Goal: Obtain resource: Download file/media

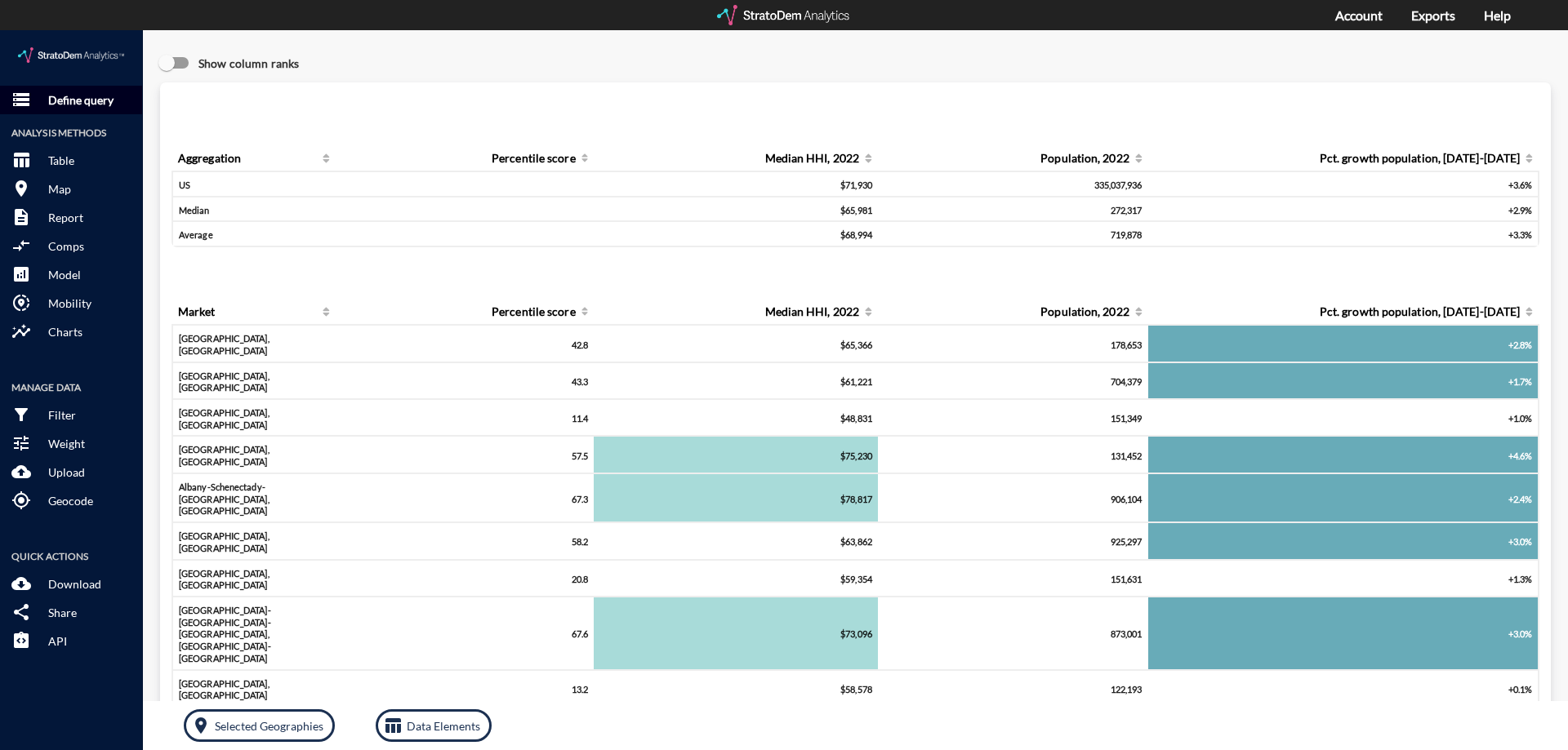
click p "Define query"
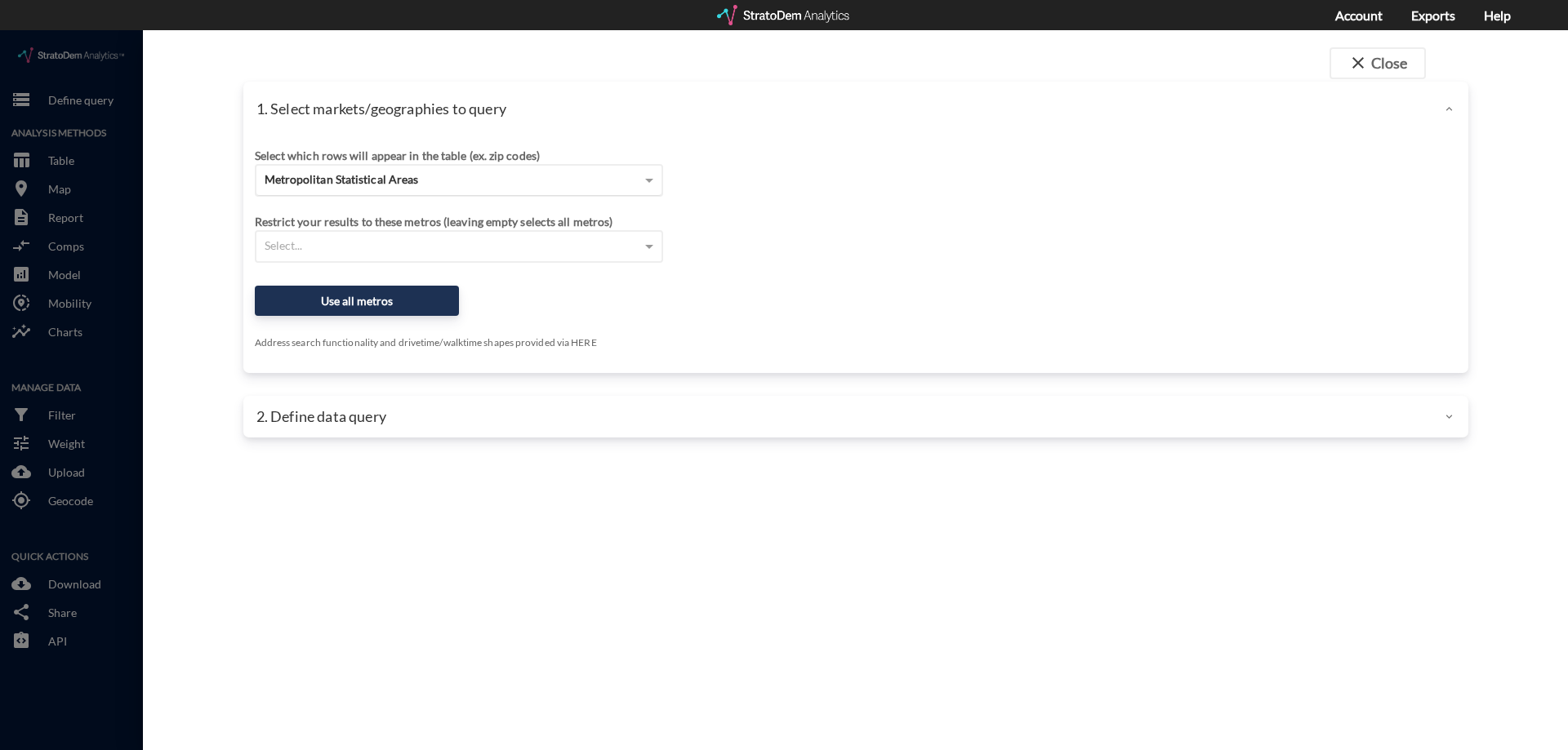
click div "Metropolitan Statistical Areas"
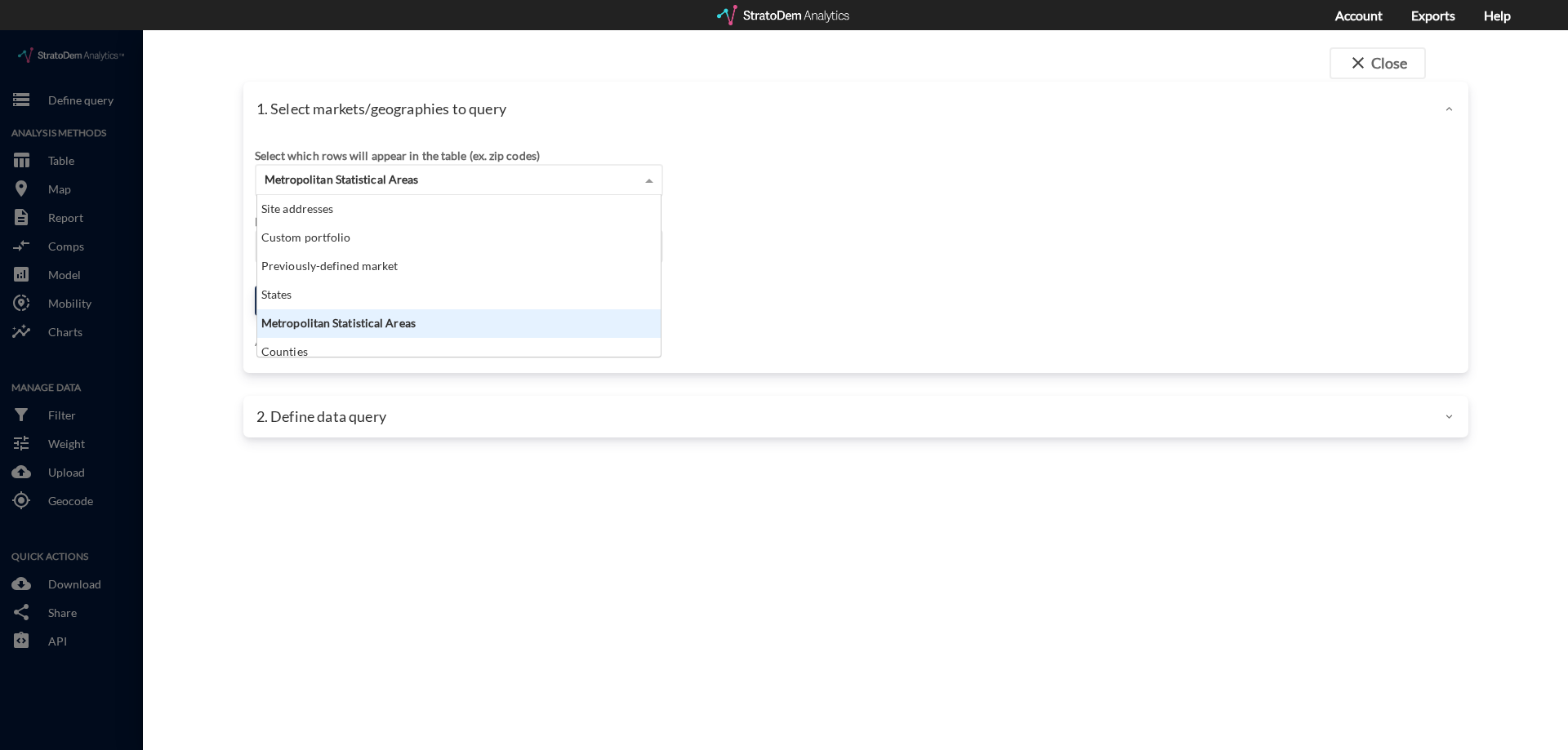
scroll to position [149, 393]
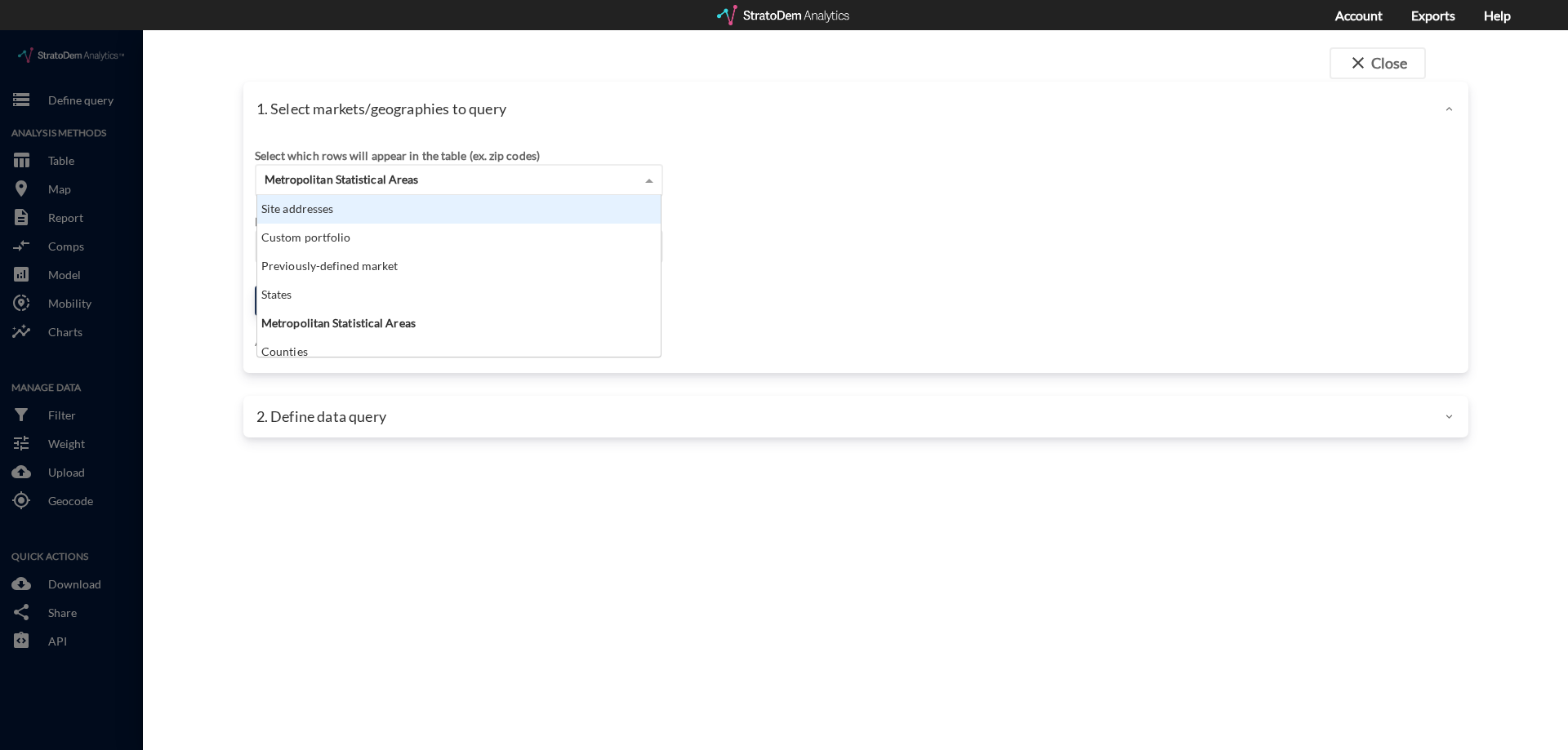
click div "Site addresses"
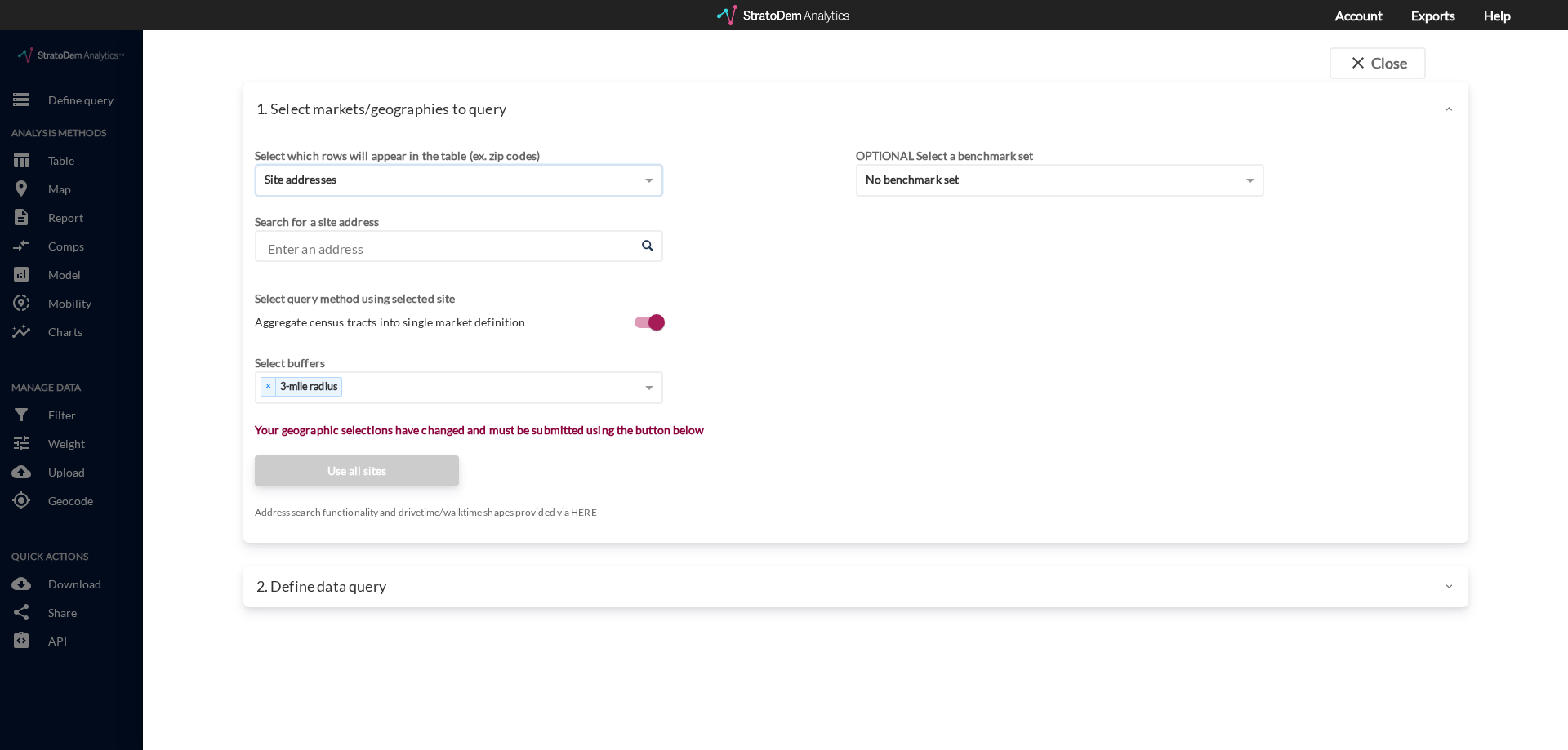
click input "Enter an address"
click li "Camber Dr, St Cloud, Florida"
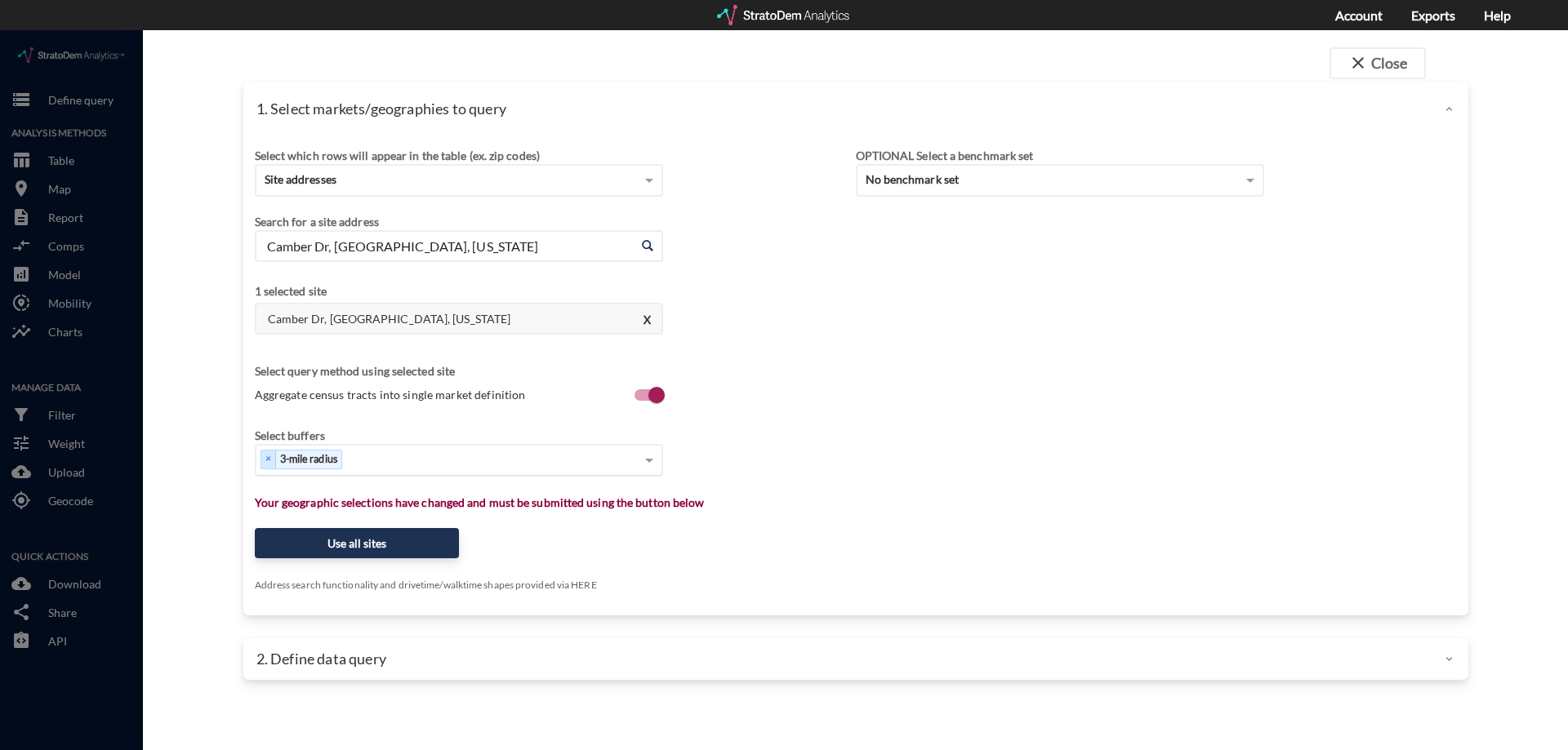
type input "Camber Dr, St Cloud, Florida"
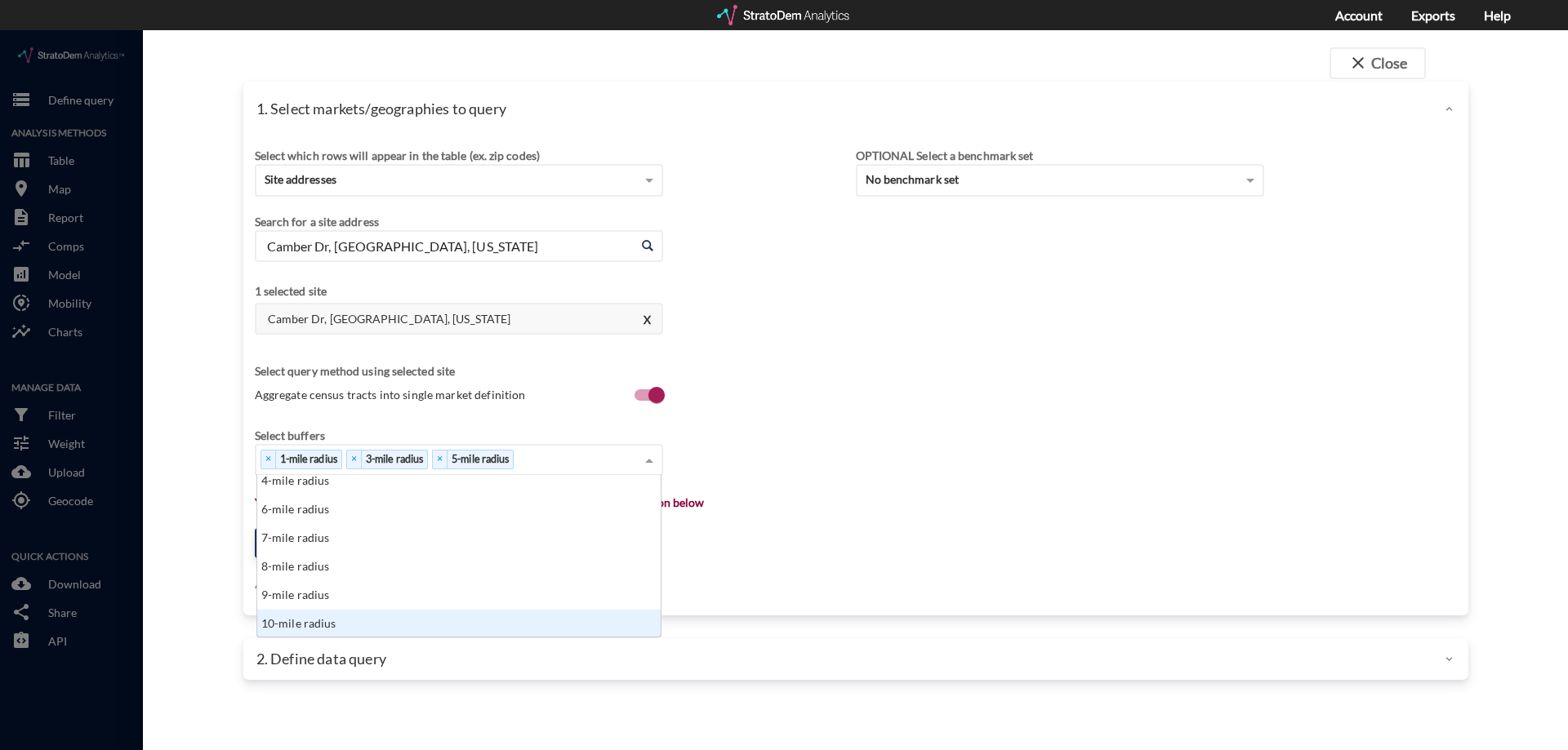
scroll to position [94, 0]
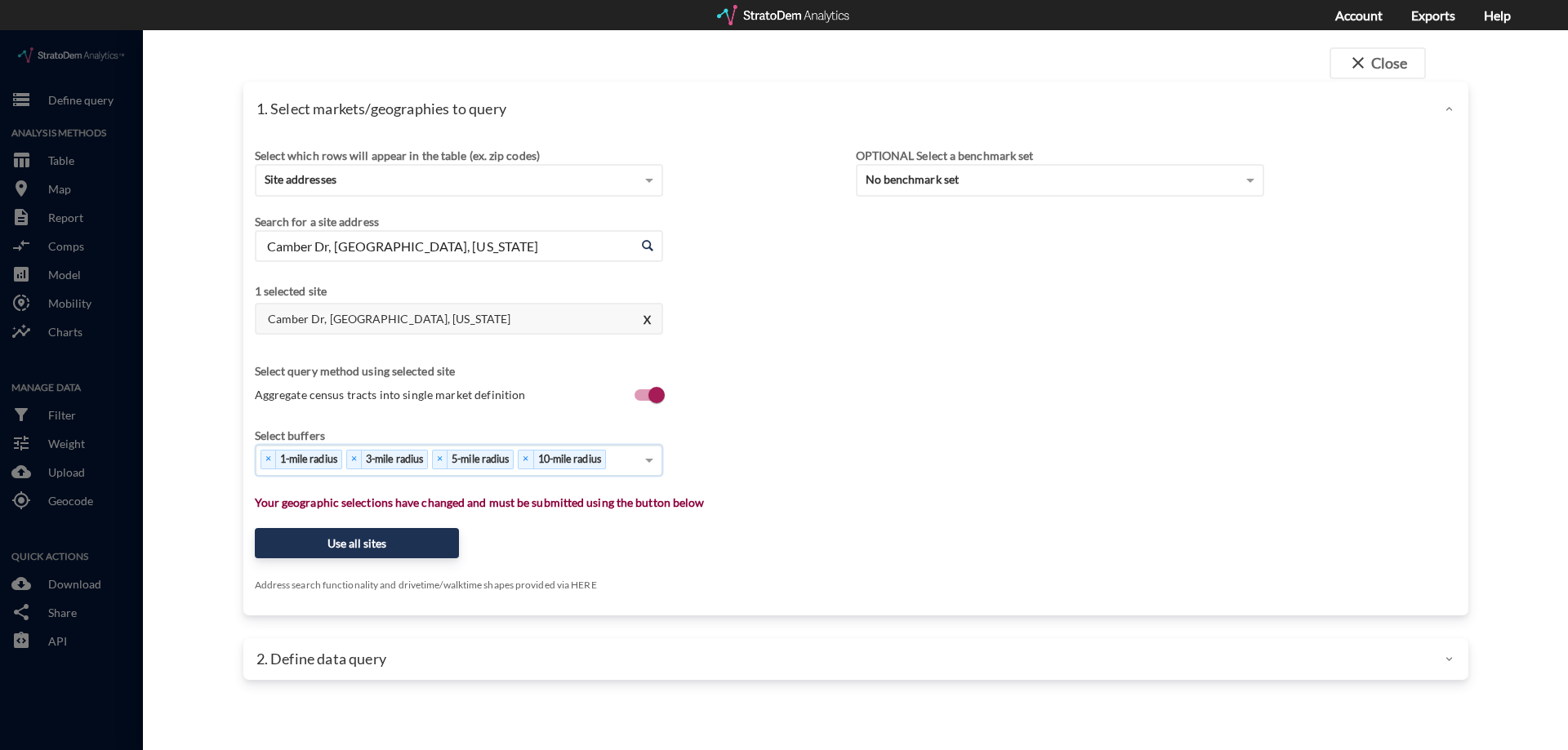
click div "Select which rows will appear in the table (ex. zip codes) Site addresses Selec…"
click button "Use all sites"
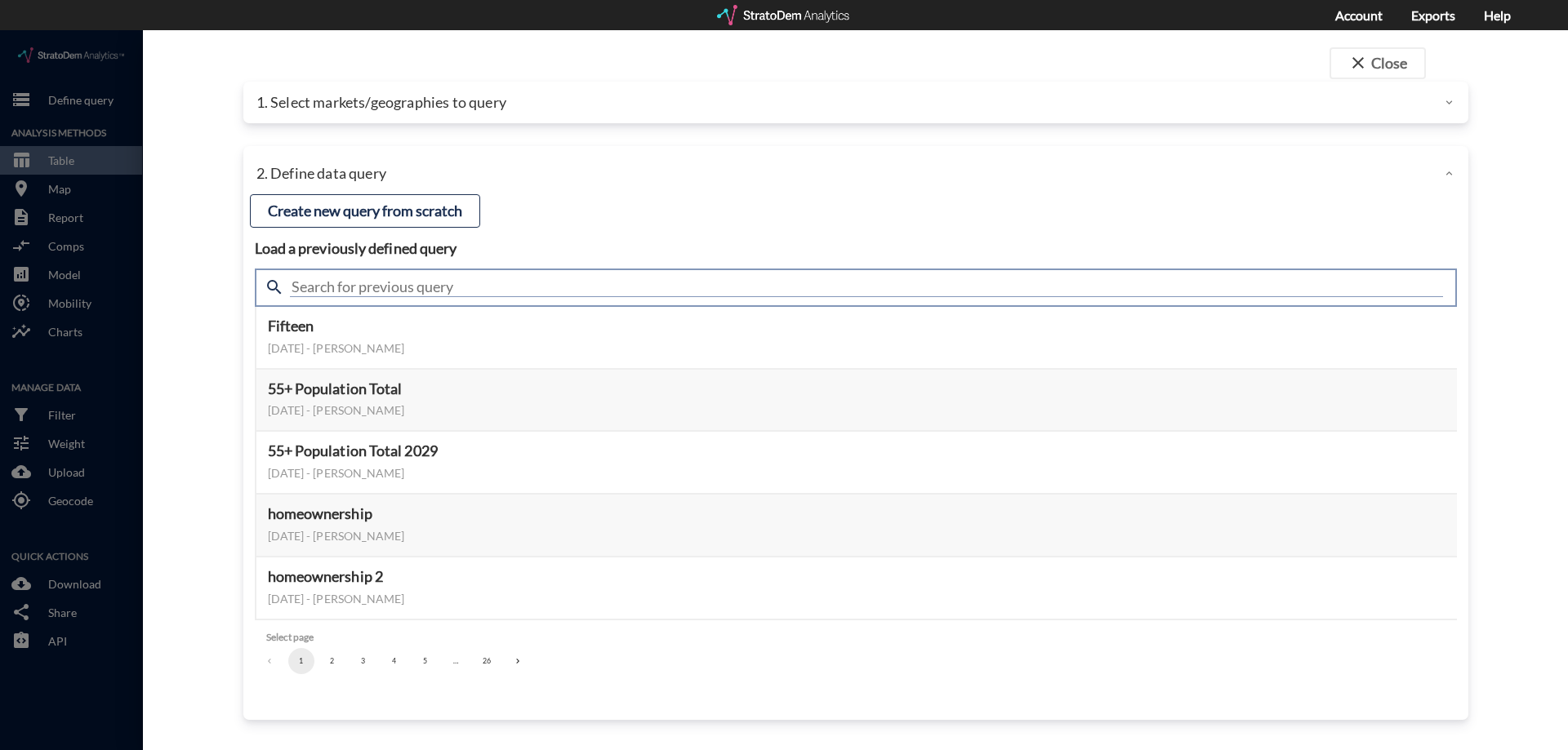
click input "text"
type input "housing demand"
click input "housing demand"
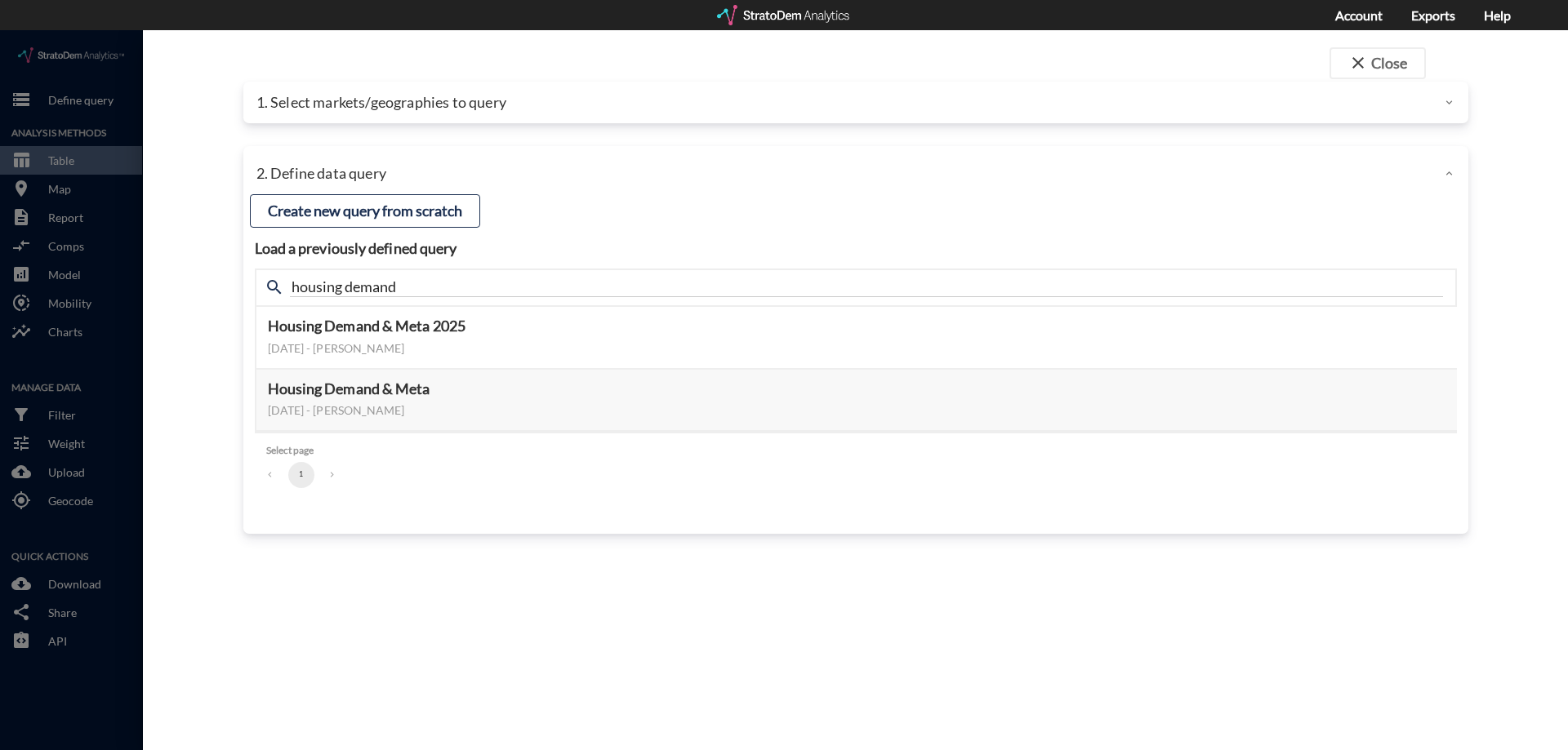
click div "Load a previously defined query Create new query from scratch search housing de…"
drag, startPoint x: 1236, startPoint y: 299, endPoint x: 1387, endPoint y: 196, distance: 182.8
click div "Load a previously defined query Create new query from scratch search housing de…"
click button "Select this query"
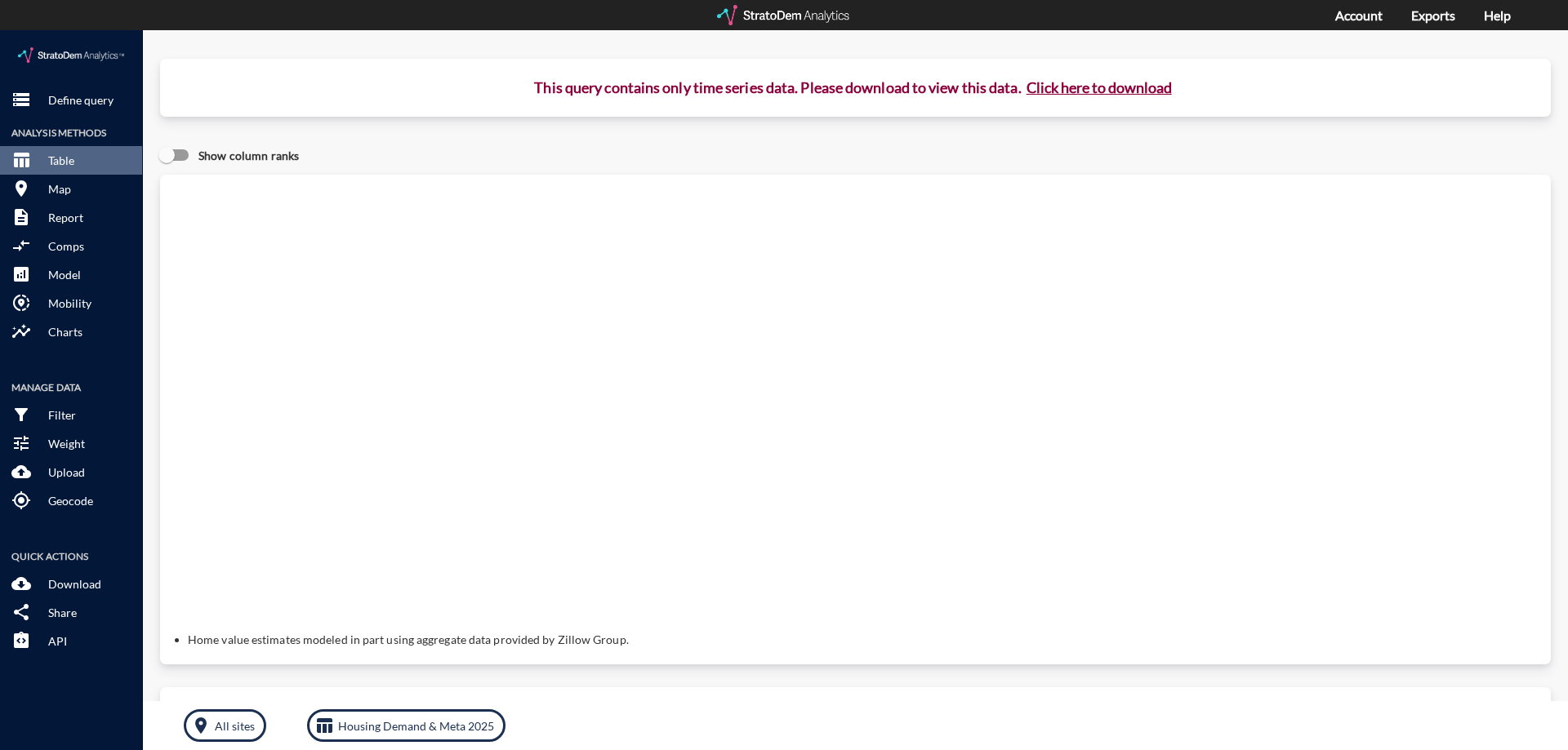
click button "Click here to download"
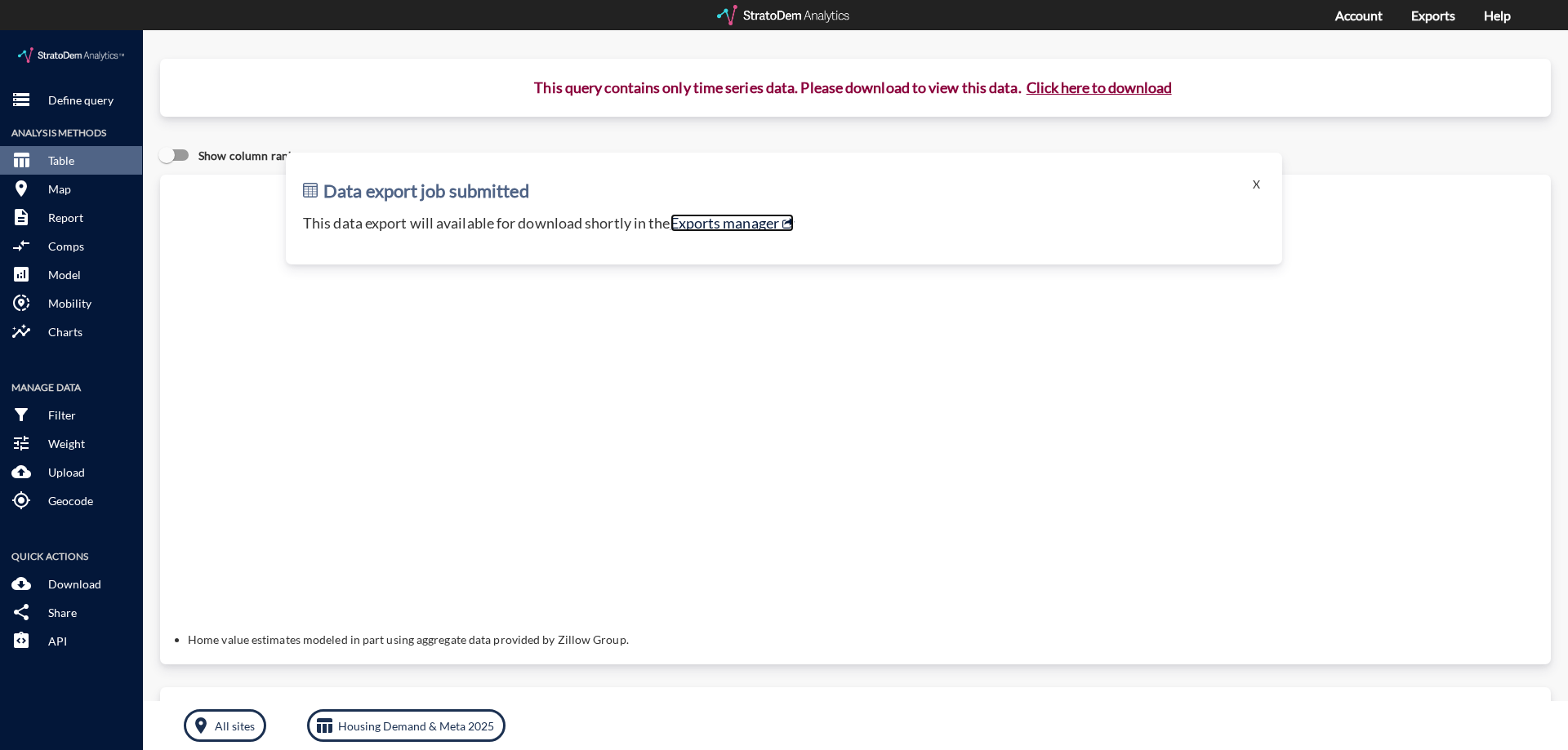
click link "Exports manager"
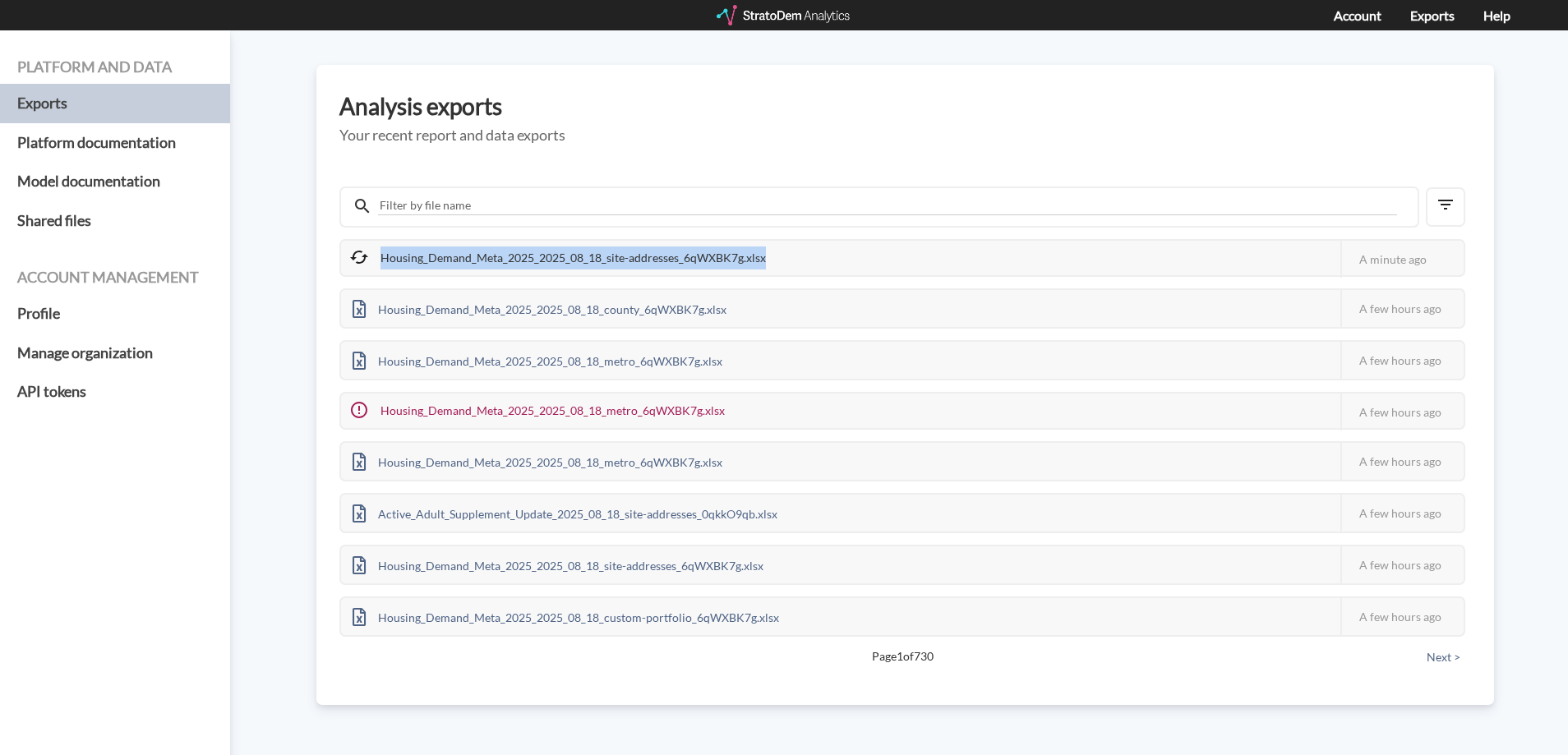
drag, startPoint x: 785, startPoint y: 256, endPoint x: 366, endPoint y: 253, distance: 419.0
click at [366, 253] on div "Housing_Demand_Meta_2025_2025_08_18_site-addresses_6qWXBK7g.xlsx This job faile…" at bounding box center [902, 257] width 1126 height 37
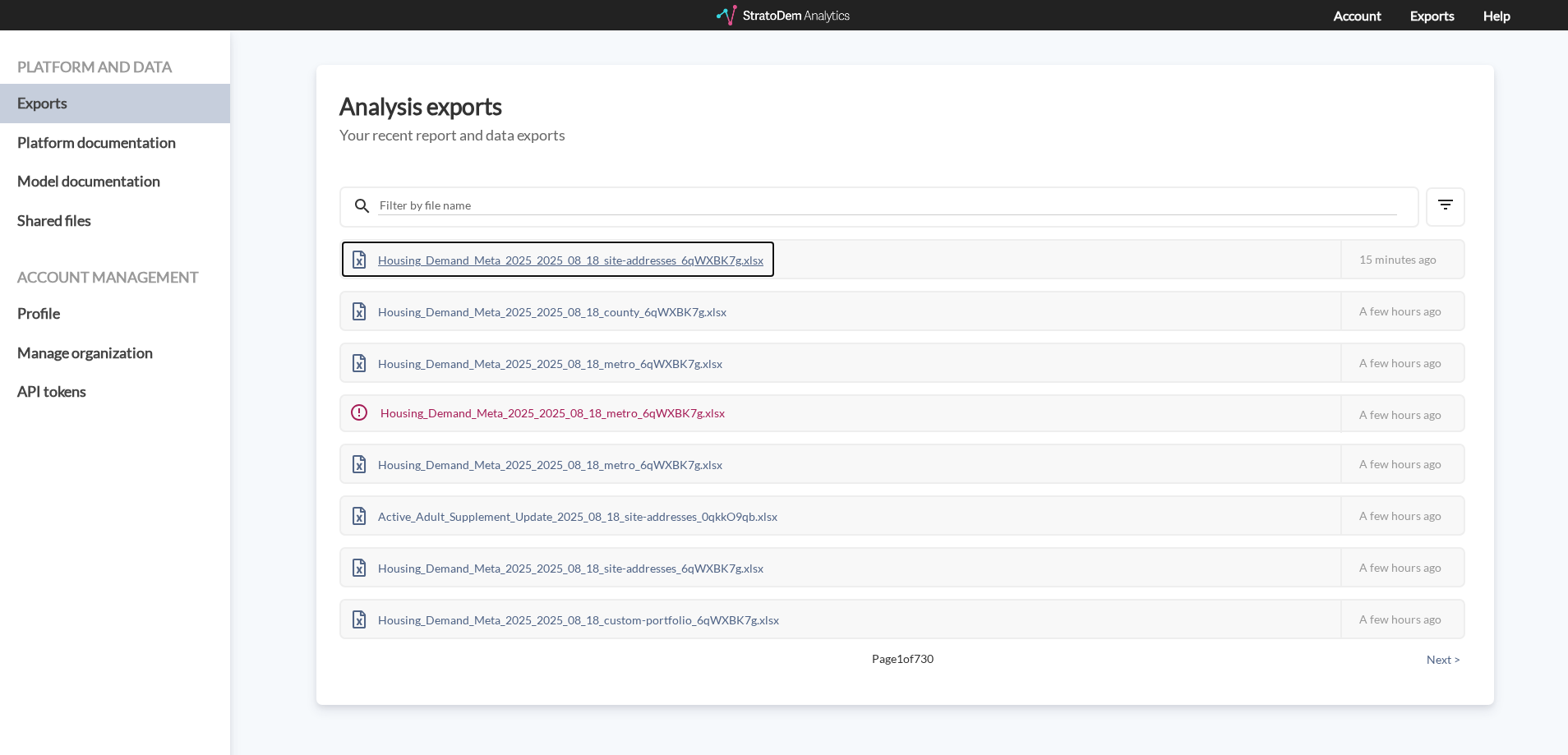
click at [733, 254] on div "Housing_Demand_Meta_2025_2025_08_18_site-addresses_6qWXBK7g.xlsx" at bounding box center [558, 259] width 434 height 37
